Goal: Information Seeking & Learning: Learn about a topic

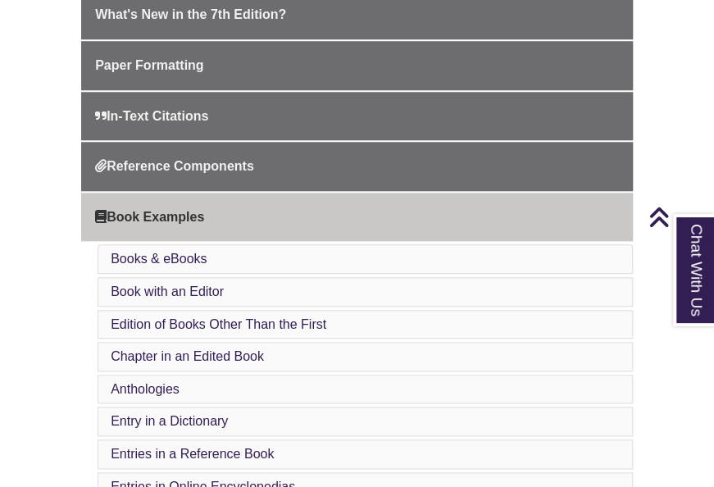
scroll to position [376, 0]
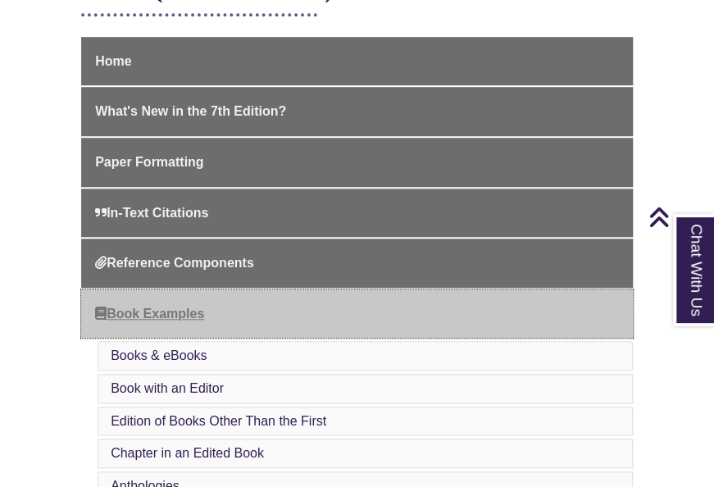
click at [194, 299] on link "Book Examples" at bounding box center [357, 313] width 552 height 49
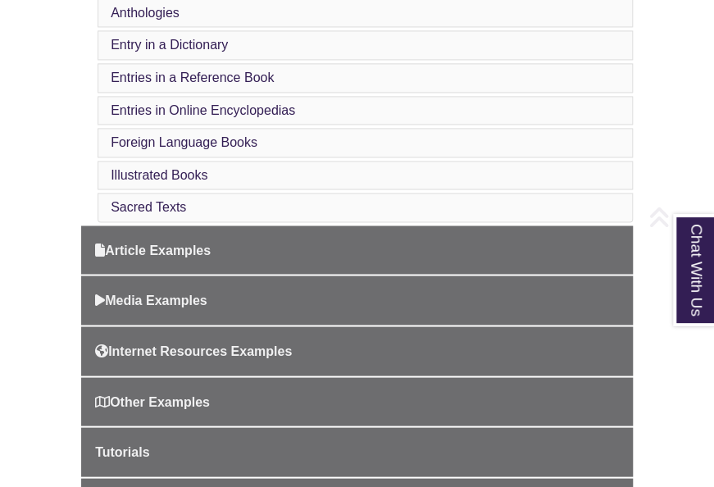
scroll to position [923, 0]
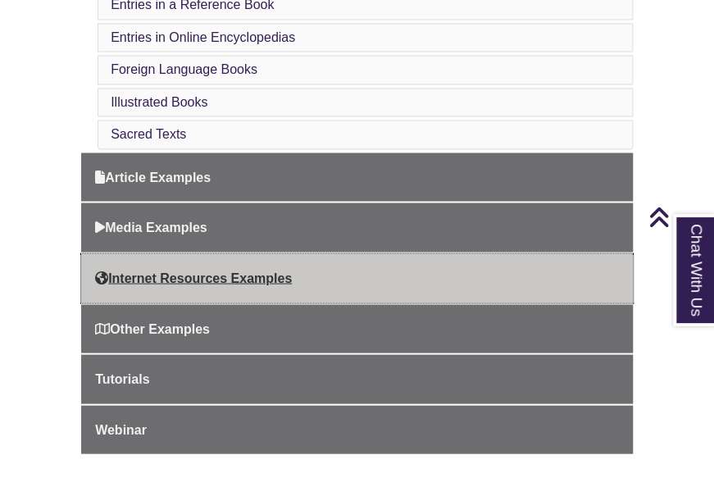
click at [190, 253] on link "Internet Resources Examples" at bounding box center [357, 277] width 552 height 49
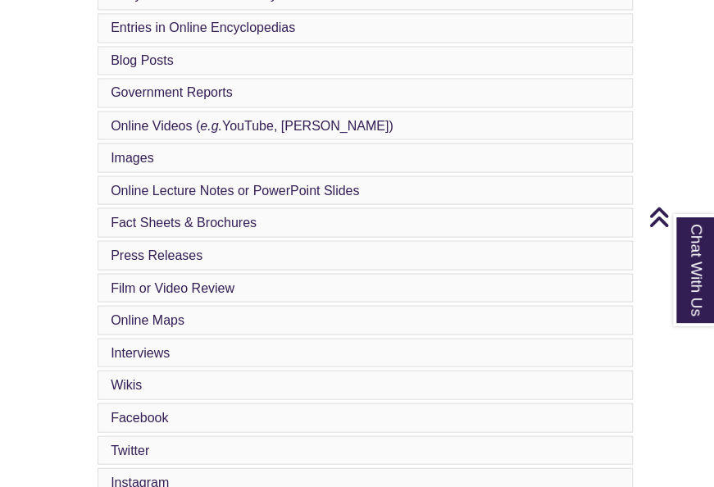
scroll to position [864, 0]
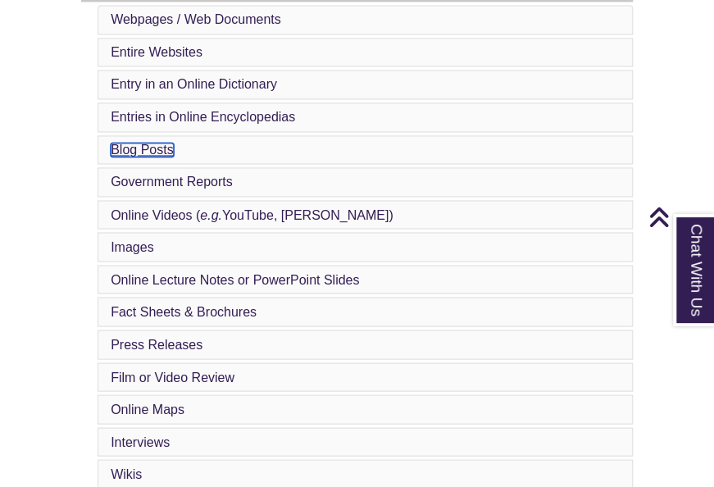
click at [120, 143] on link "Blog Posts" at bounding box center [142, 150] width 62 height 14
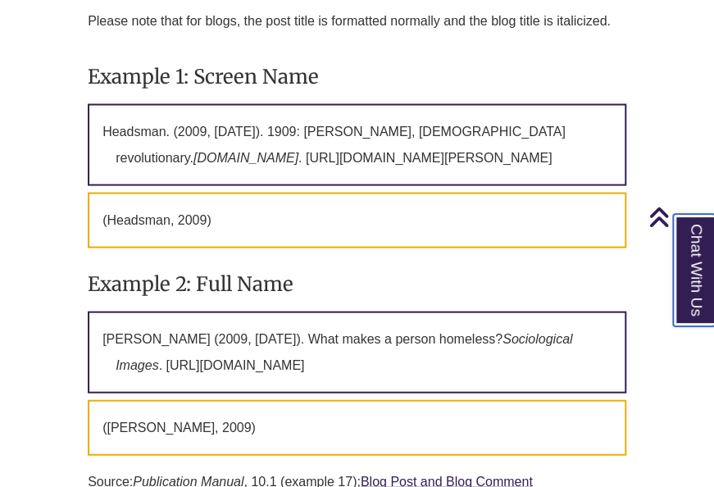
scroll to position [5248, 0]
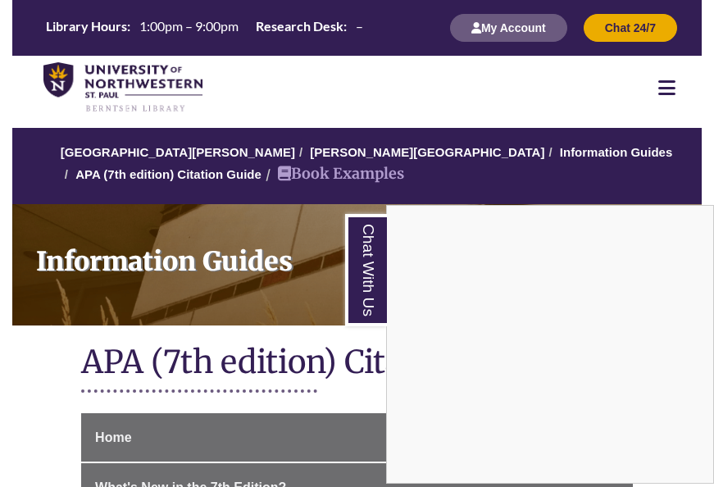
scroll to position [645, 0]
